Goal: Information Seeking & Learning: Compare options

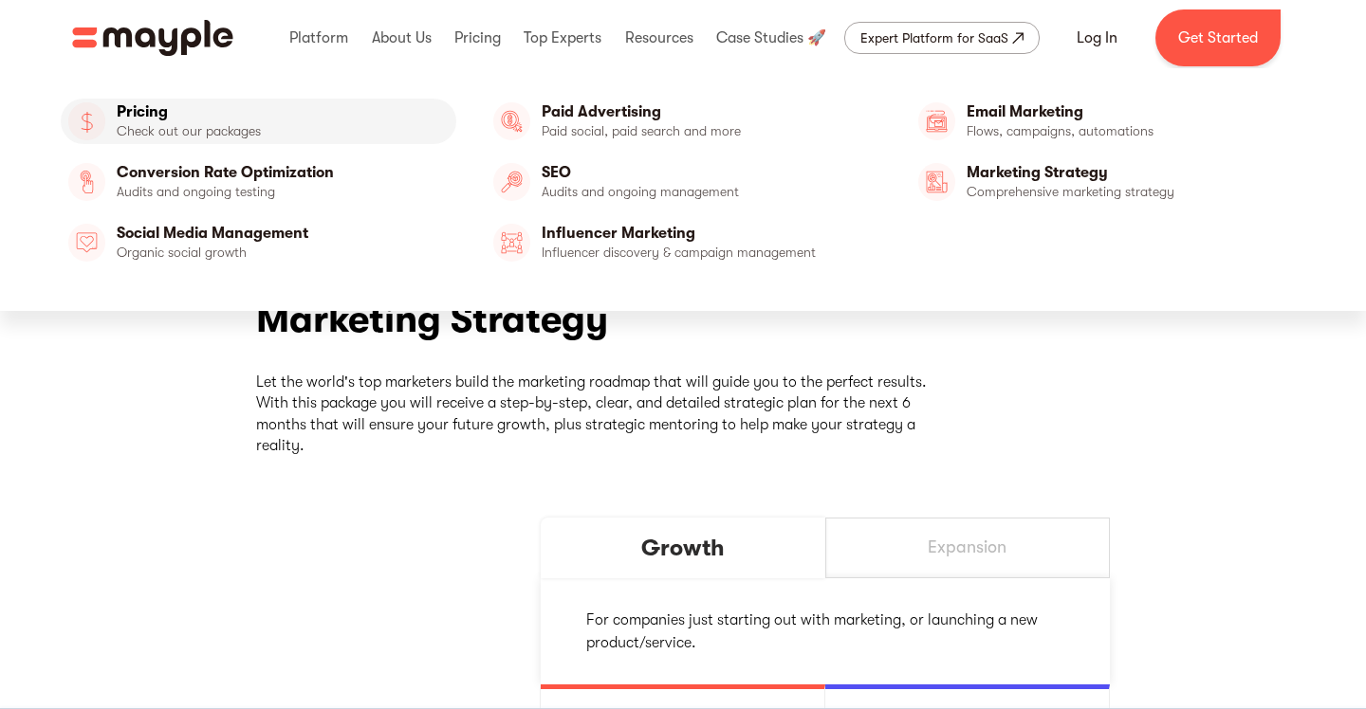
click at [123, 116] on link "Pricing" at bounding box center [258, 122] width 395 height 46
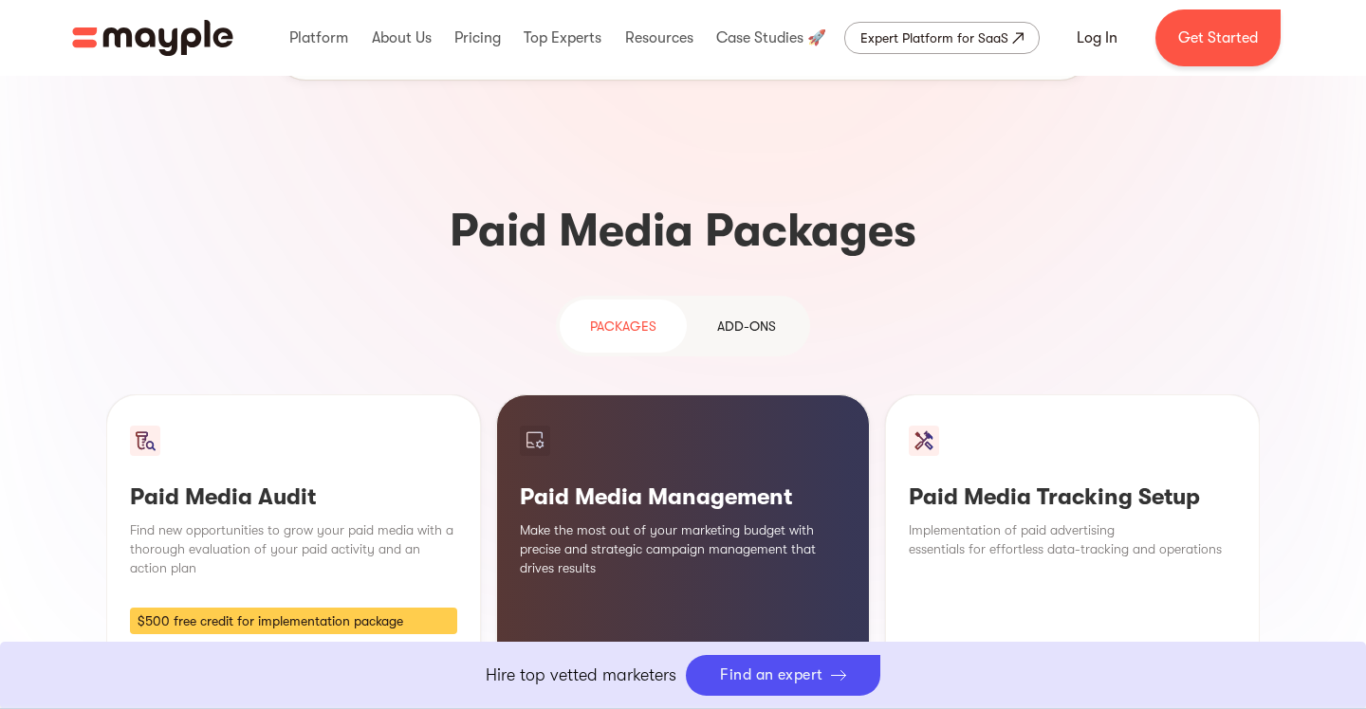
scroll to position [1565, 0]
click at [731, 314] on div "Add-ons" at bounding box center [746, 325] width 59 height 23
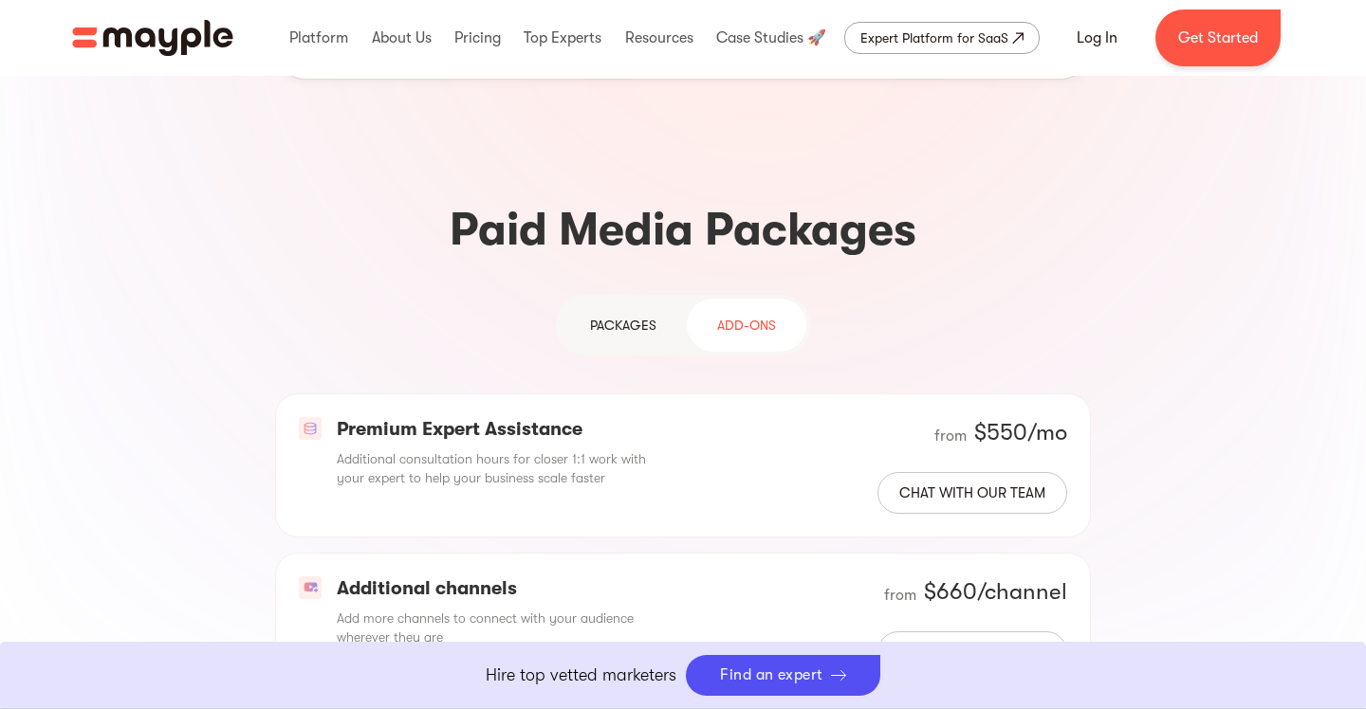
click at [649, 314] on div "PAckages" at bounding box center [623, 325] width 66 height 23
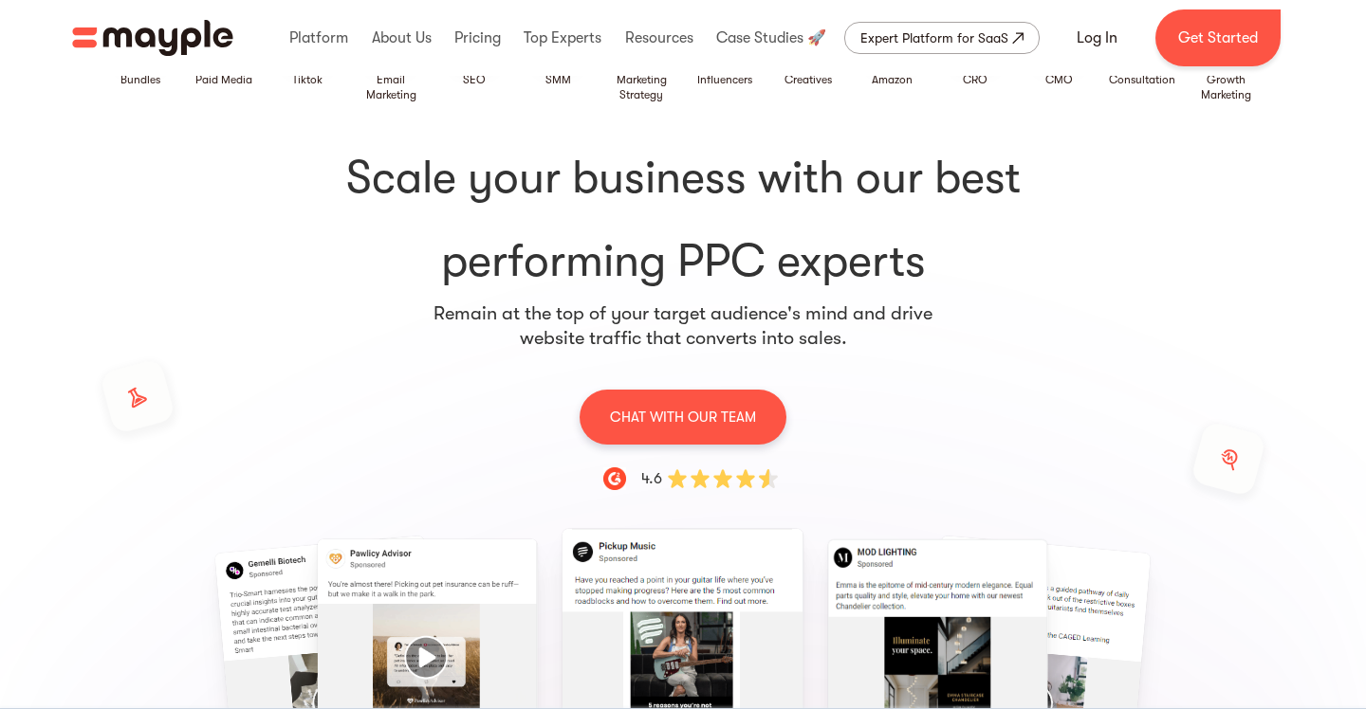
scroll to position [0, 0]
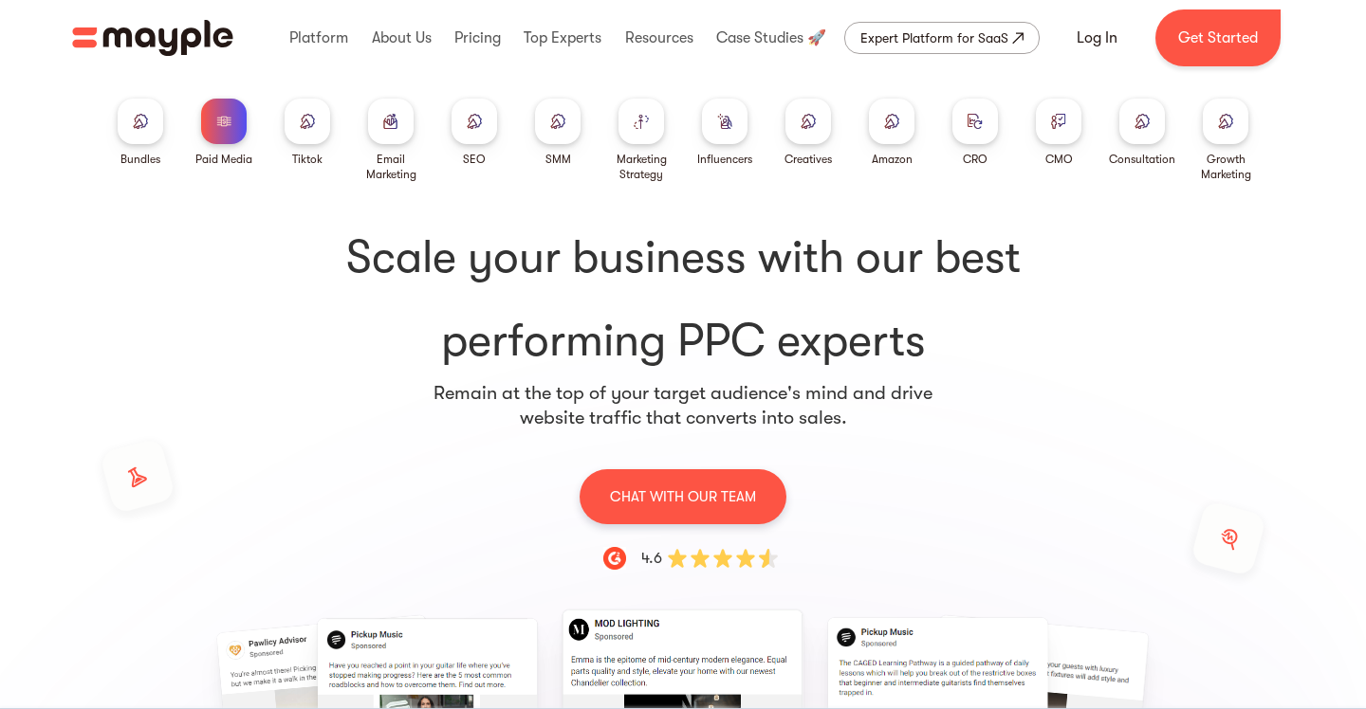
click at [373, 136] on div at bounding box center [391, 122] width 46 height 46
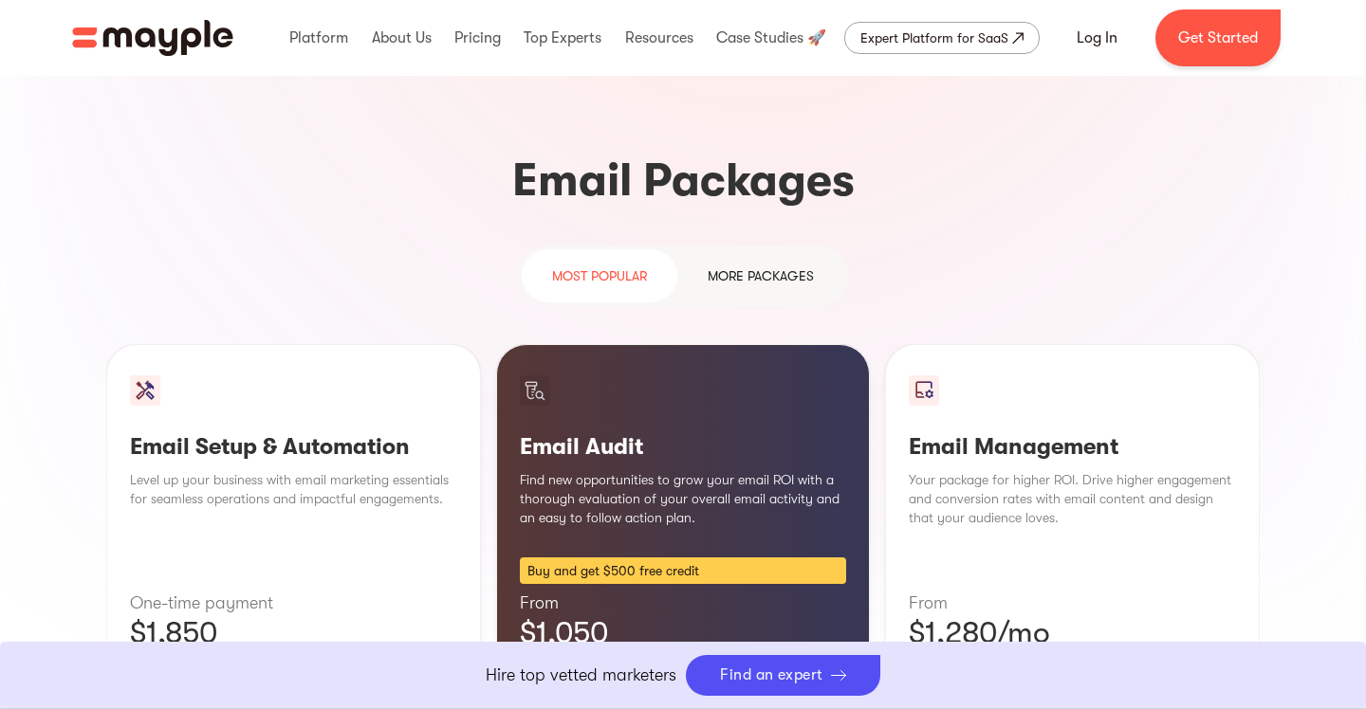
scroll to position [1703, 0]
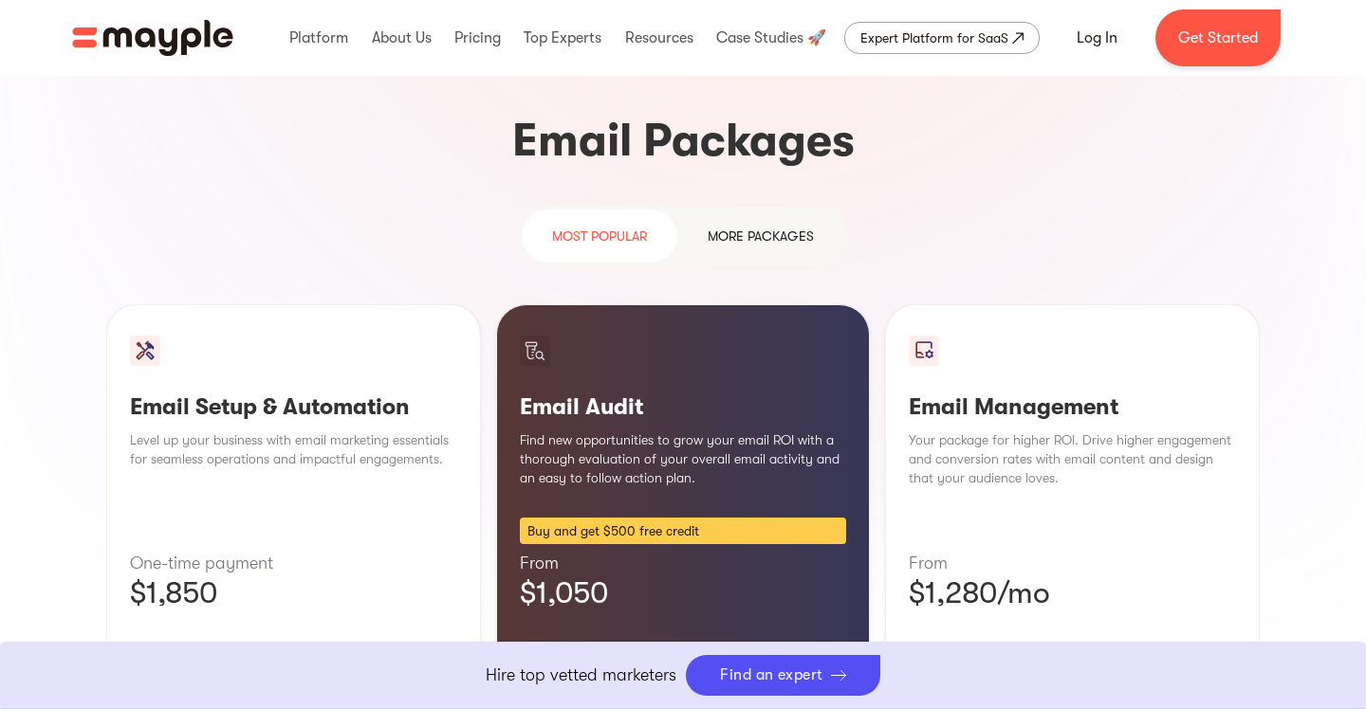
click at [198, 37] on img "home" at bounding box center [152, 38] width 161 height 36
